Goal: Find specific page/section: Find specific page/section

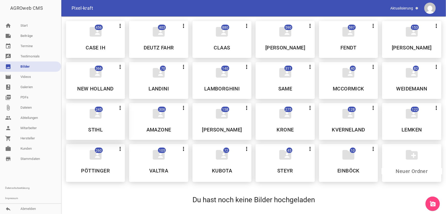
click at [106, 124] on div "folder_shared 245 more_vert Nicht mehr Teilen Bearbeiten Löschen STIHL" at bounding box center [95, 121] width 59 height 37
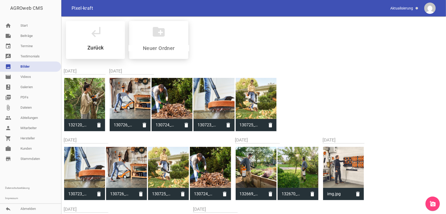
click at [85, 50] on div "subdirectory_arrow_left Zurück" at bounding box center [95, 40] width 59 height 38
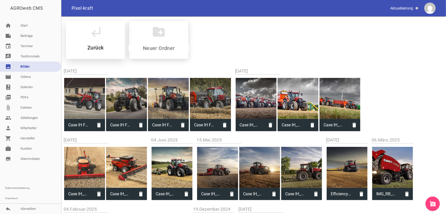
click at [94, 51] on div "subdirectory_arrow_left Zurück" at bounding box center [95, 40] width 59 height 38
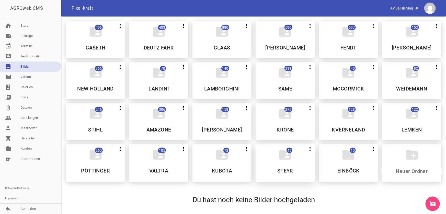
click at [292, 173] on h5 "STEYR" at bounding box center [286, 170] width 16 height 5
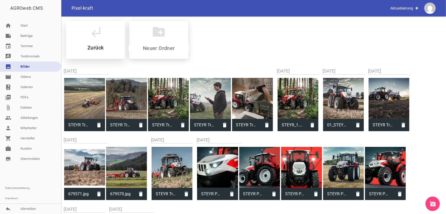
click at [101, 49] on h5 "Zurück" at bounding box center [95, 47] width 16 height 5
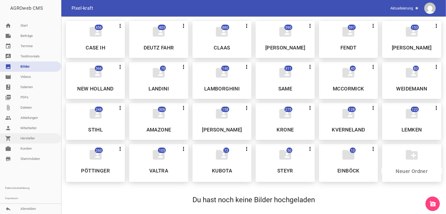
click at [28, 139] on link "shopping_cart Hersteller" at bounding box center [30, 138] width 61 height 10
